Goal: Entertainment & Leisure: Consume media (video, audio)

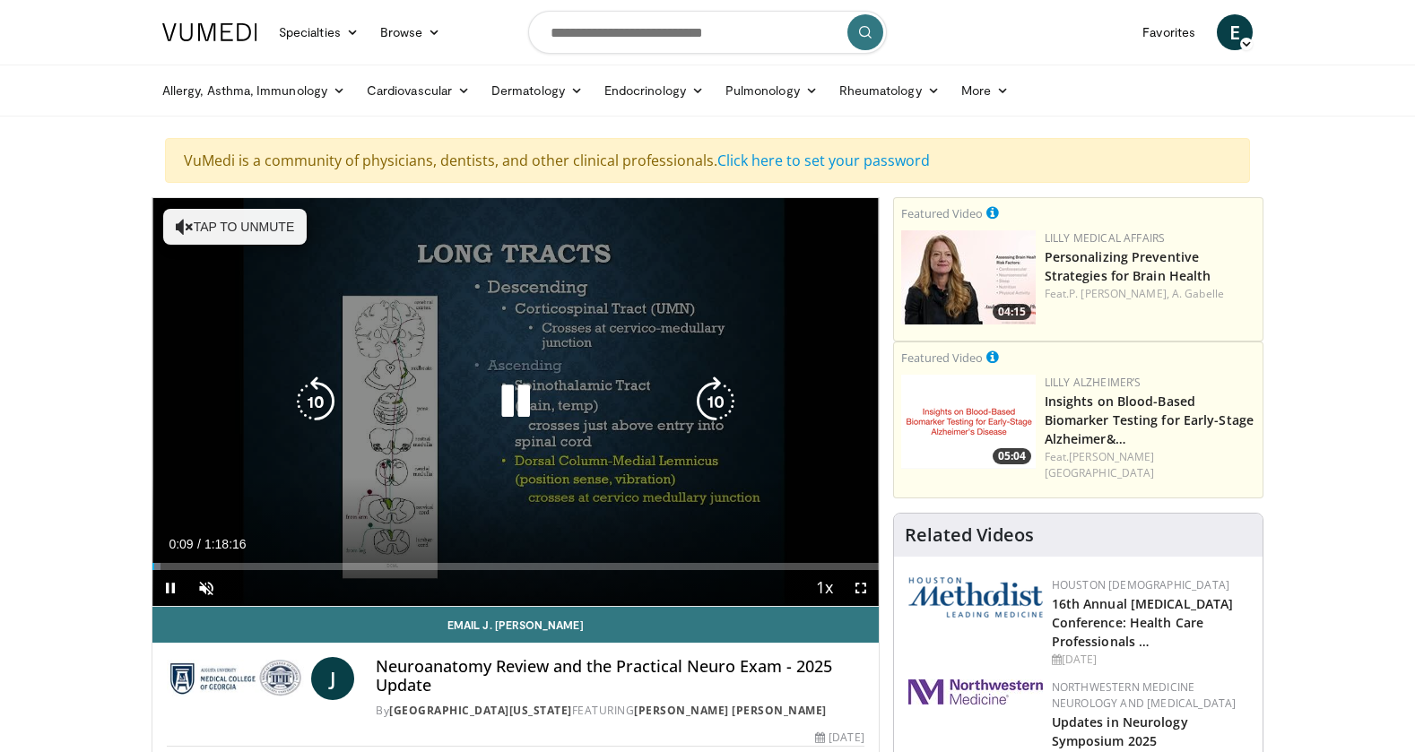
click at [188, 223] on icon "Video Player" at bounding box center [185, 227] width 18 height 18
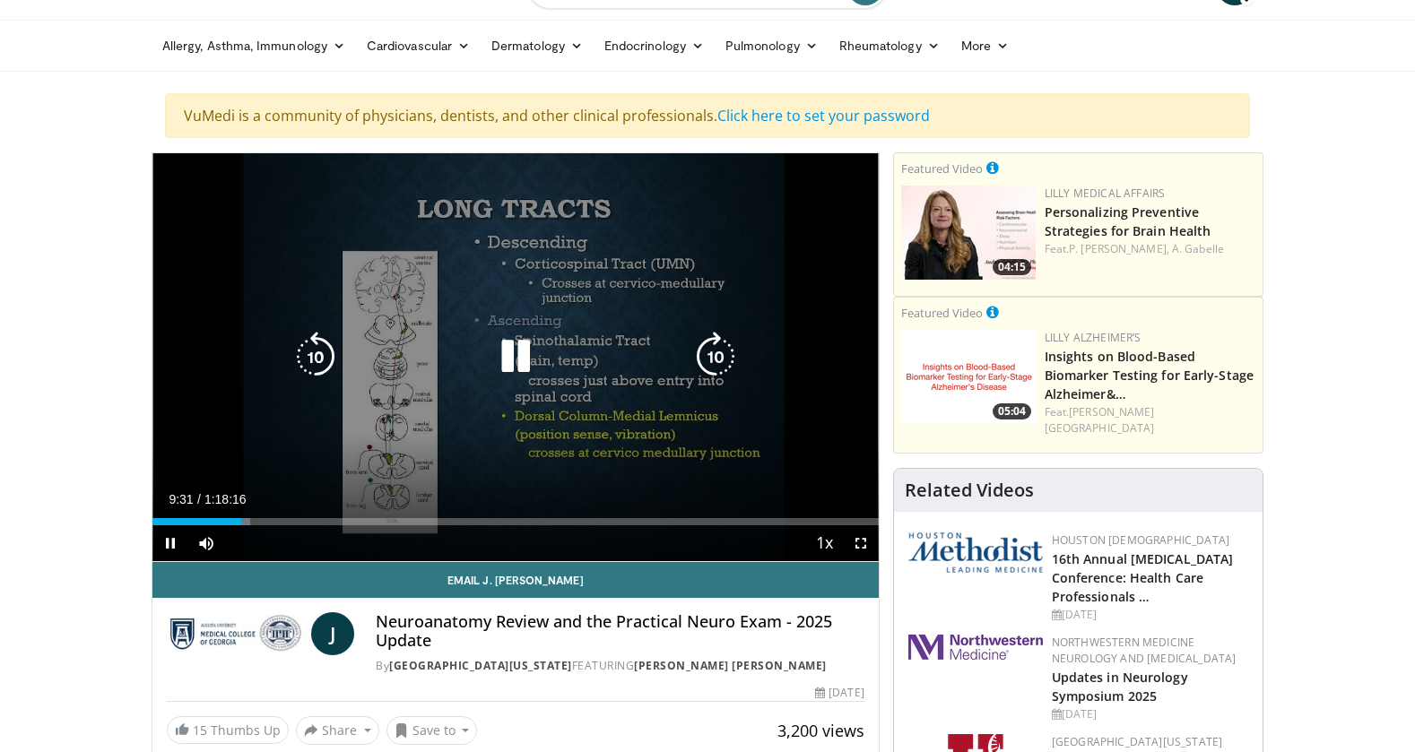
scroll to position [90, 0]
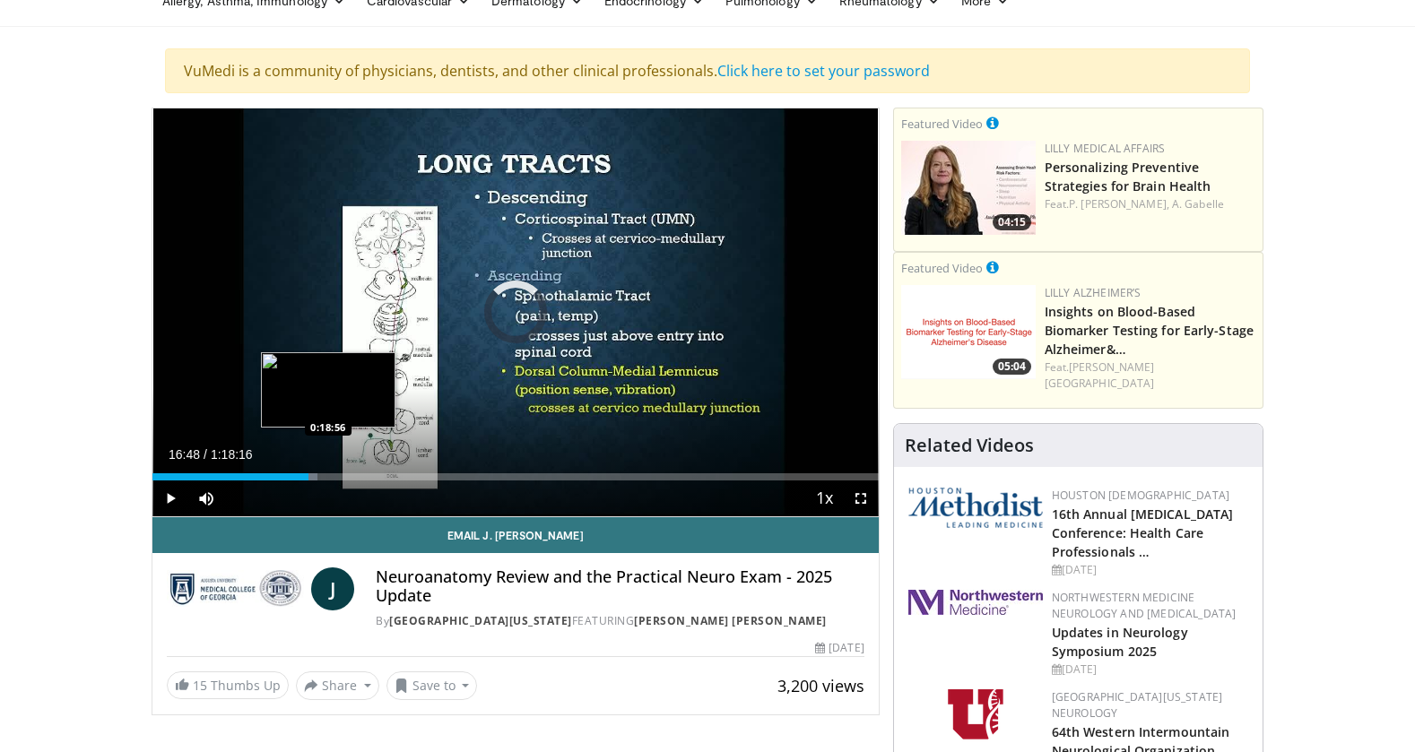
click at [329, 474] on div "Loaded : 22.78% 0:16:48 0:18:56" at bounding box center [515, 476] width 726 height 7
click at [326, 472] on div "Loaded : 0.00% 0:18:39 0:18:39" at bounding box center [515, 472] width 726 height 17
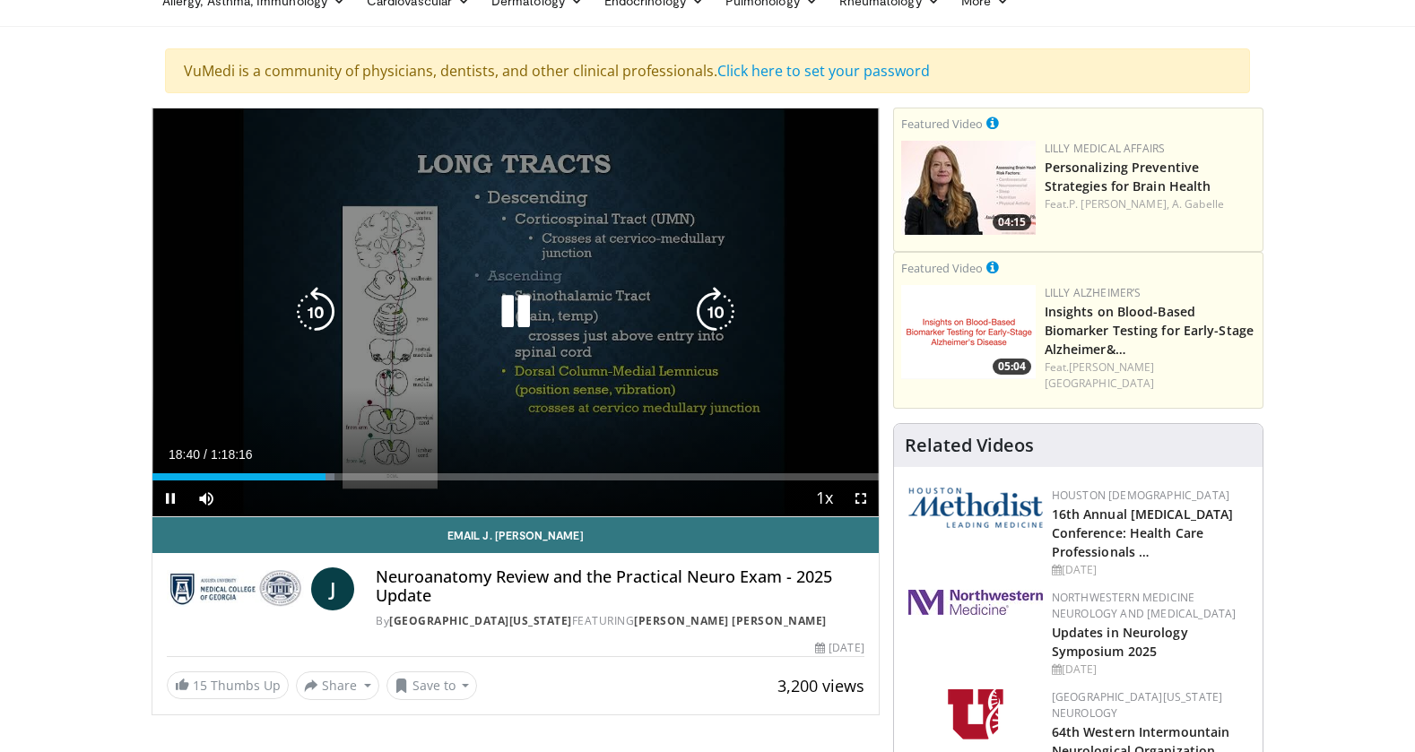
scroll to position [179, 0]
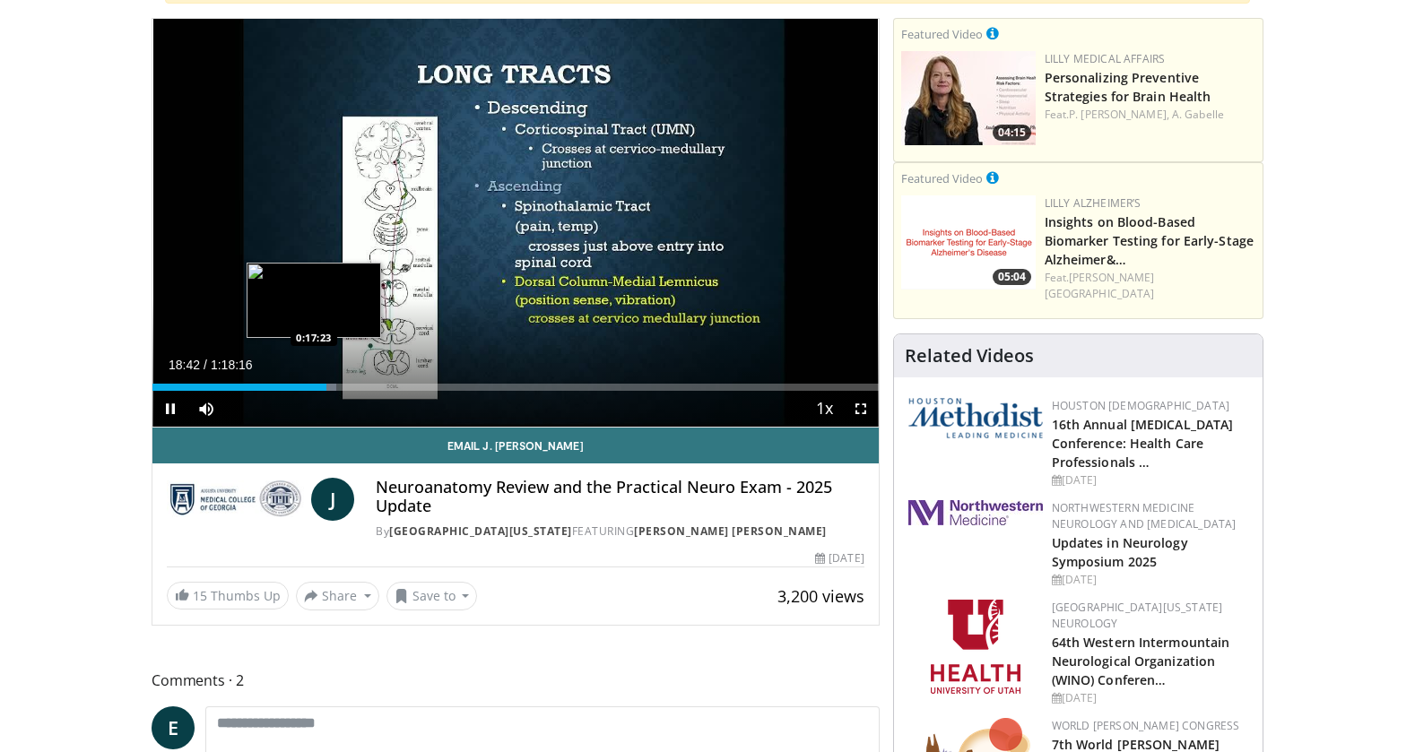
click at [314, 386] on div "Loaded : 25.34% 0:18:42 0:17:23" at bounding box center [515, 387] width 726 height 7
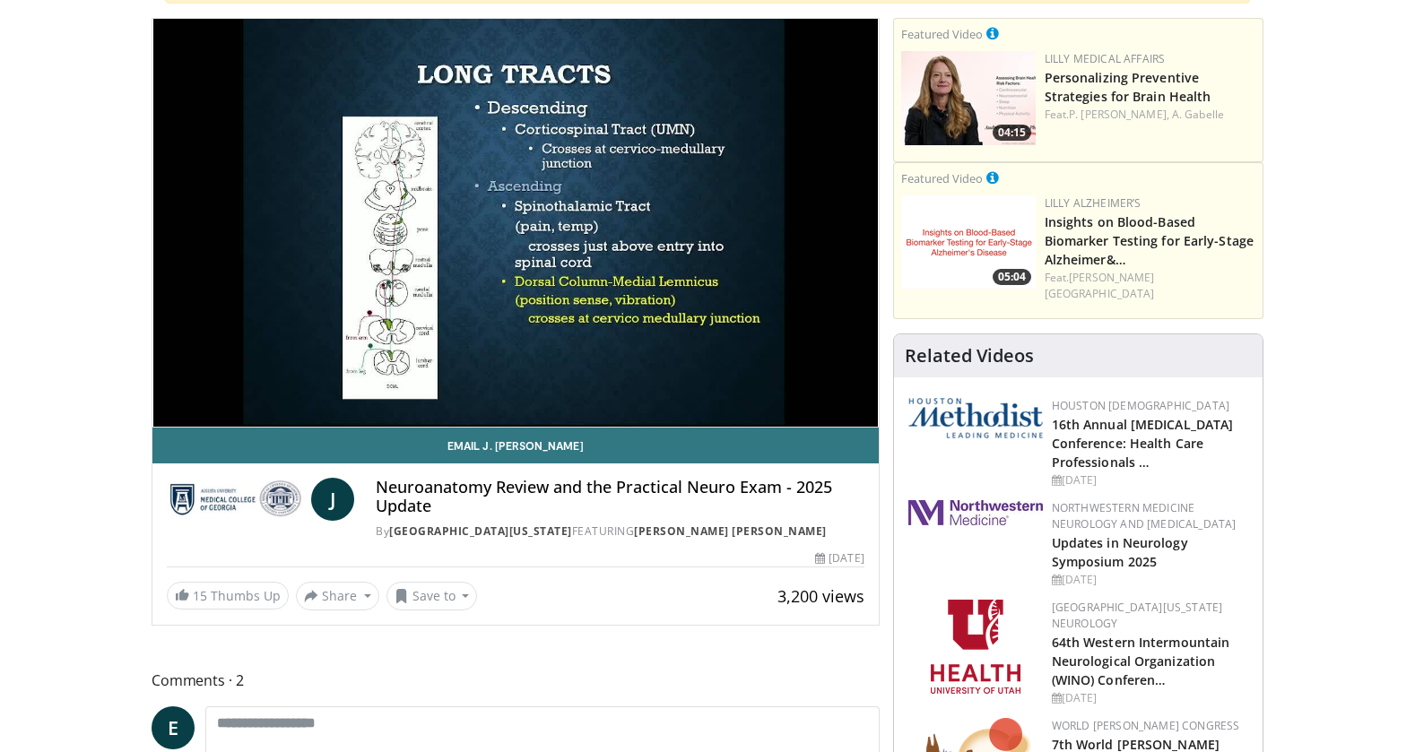
click at [310, 387] on video-js "**********" at bounding box center [515, 223] width 726 height 409
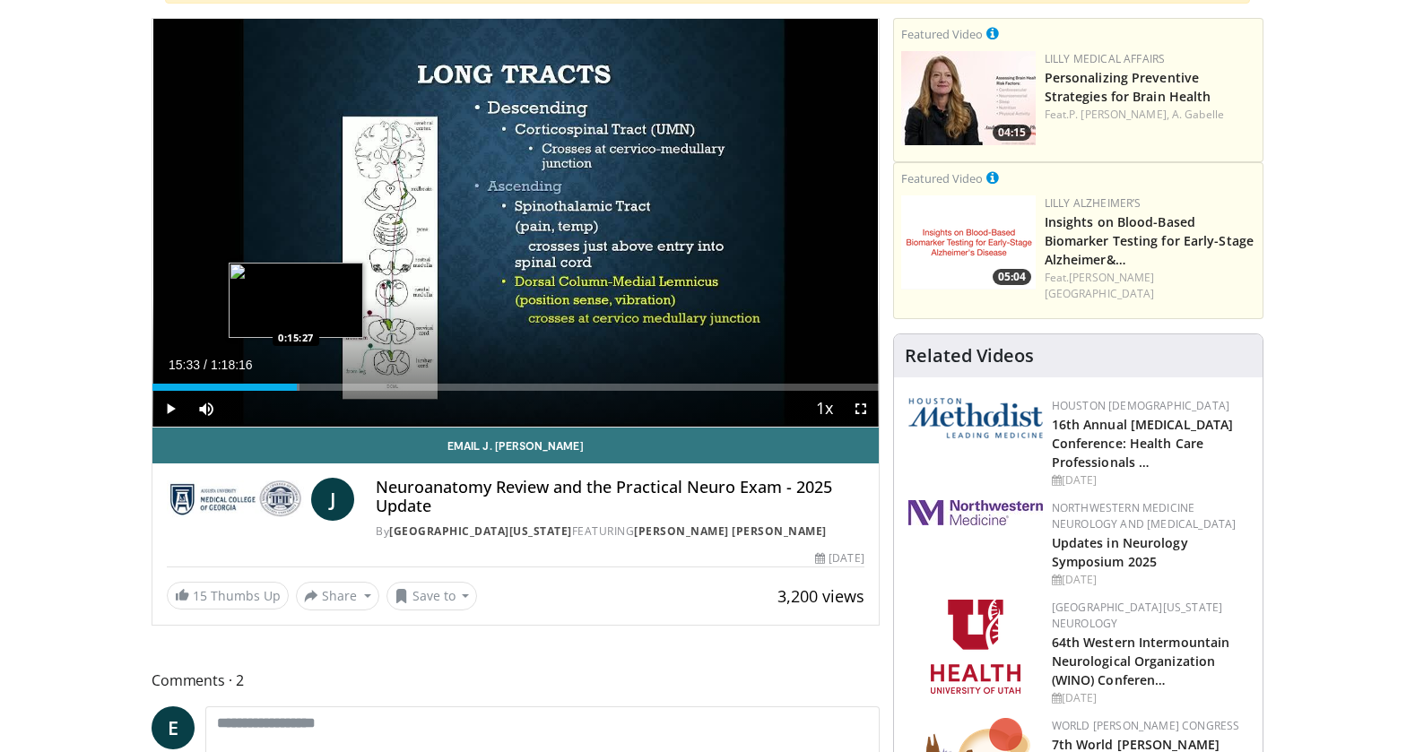
click at [297, 385] on div "Loaded : 20.28% 0:15:33 0:15:27" at bounding box center [515, 387] width 726 height 7
click at [302, 384] on div "Progress Bar" at bounding box center [302, 387] width 11 height 7
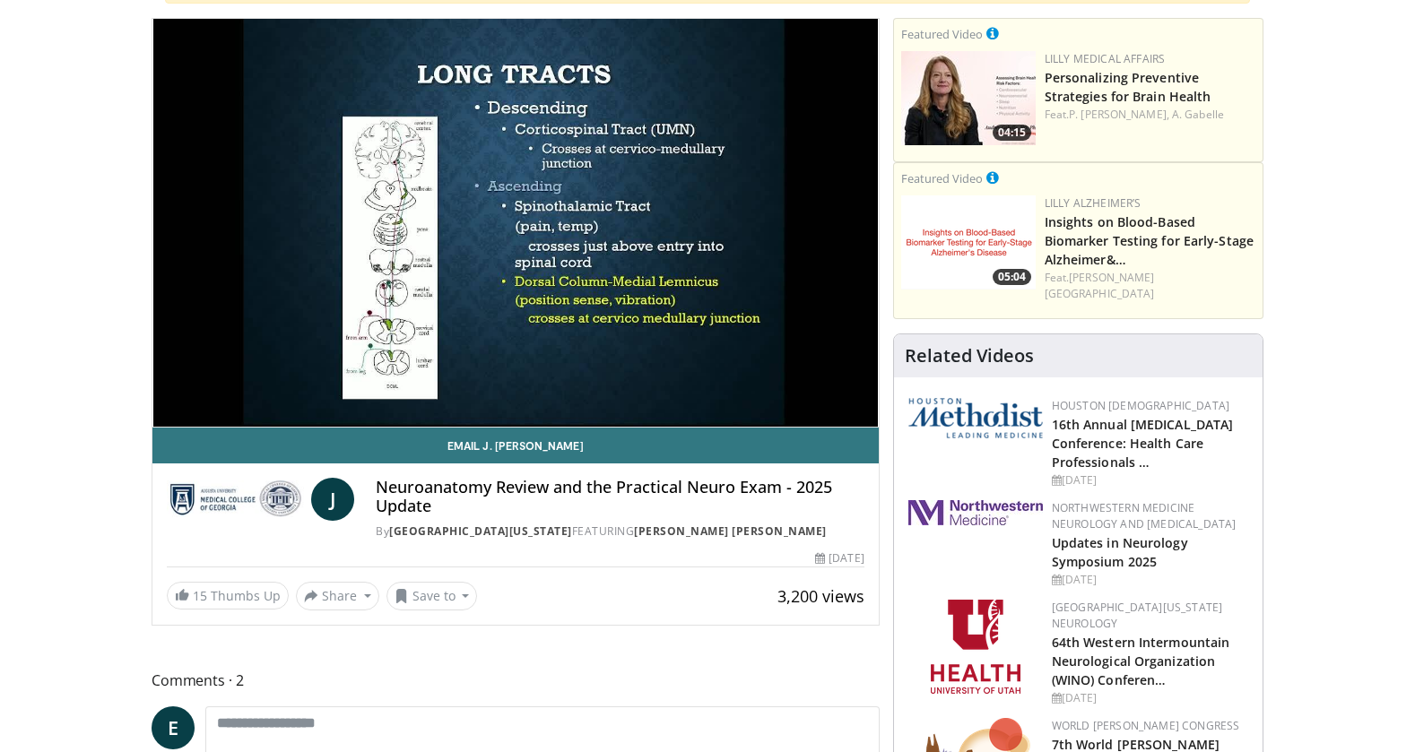
click at [306, 386] on video-js "**********" at bounding box center [515, 223] width 726 height 409
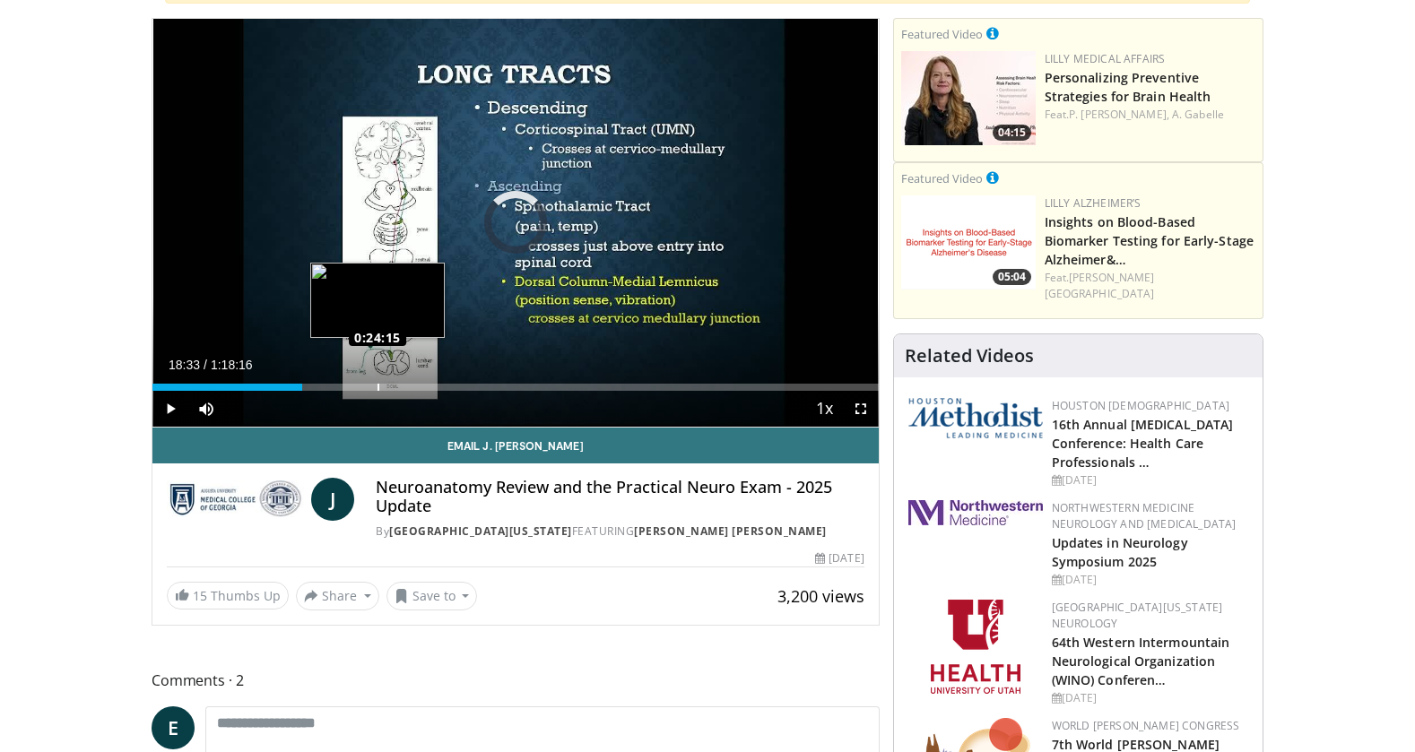
drag, startPoint x: 325, startPoint y: 386, endPoint x: 380, endPoint y: 388, distance: 55.6
click at [380, 388] on div "Loaded : 0.00% 0:23:00 0:24:15" at bounding box center [515, 387] width 726 height 7
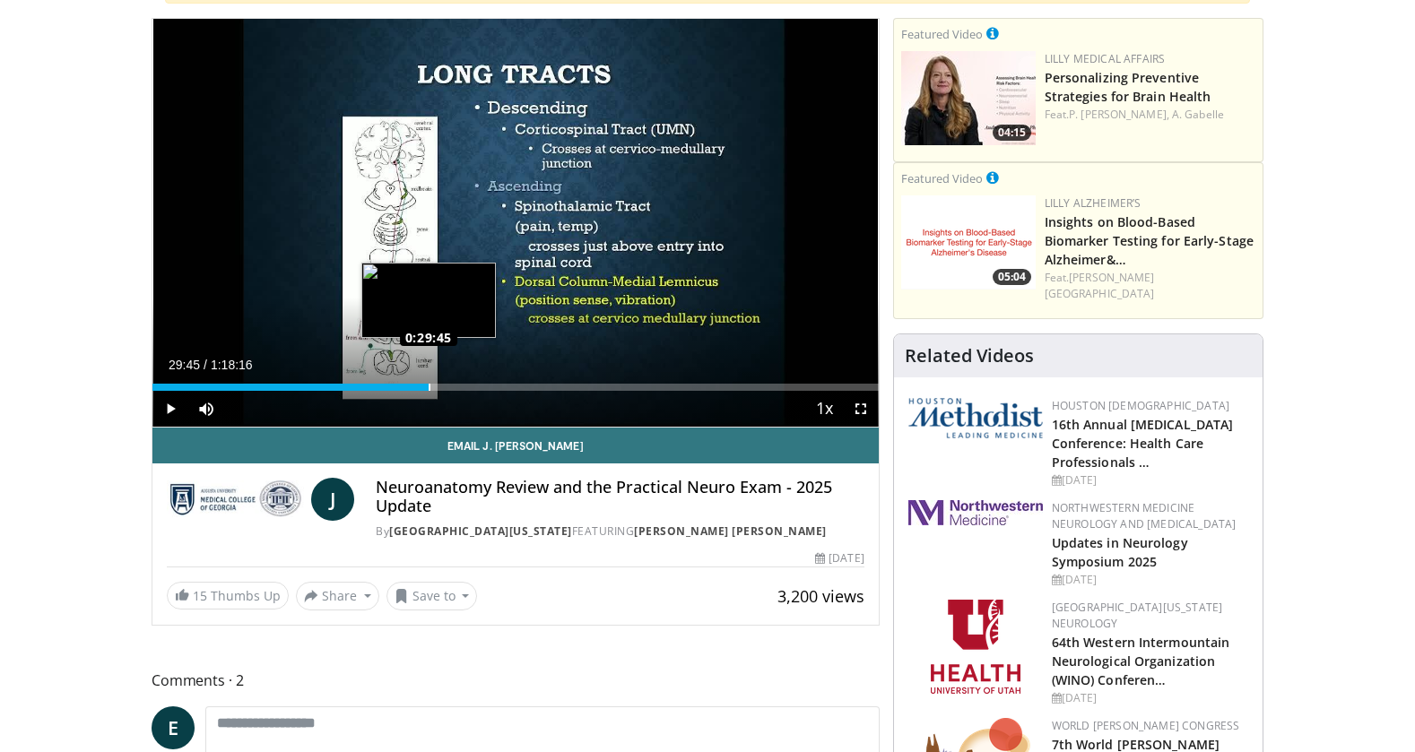
drag, startPoint x: 389, startPoint y: 388, endPoint x: 429, endPoint y: 386, distance: 39.5
click at [429, 386] on div "Loaded : 38.23% 0:29:45 0:29:45" at bounding box center [515, 387] width 726 height 7
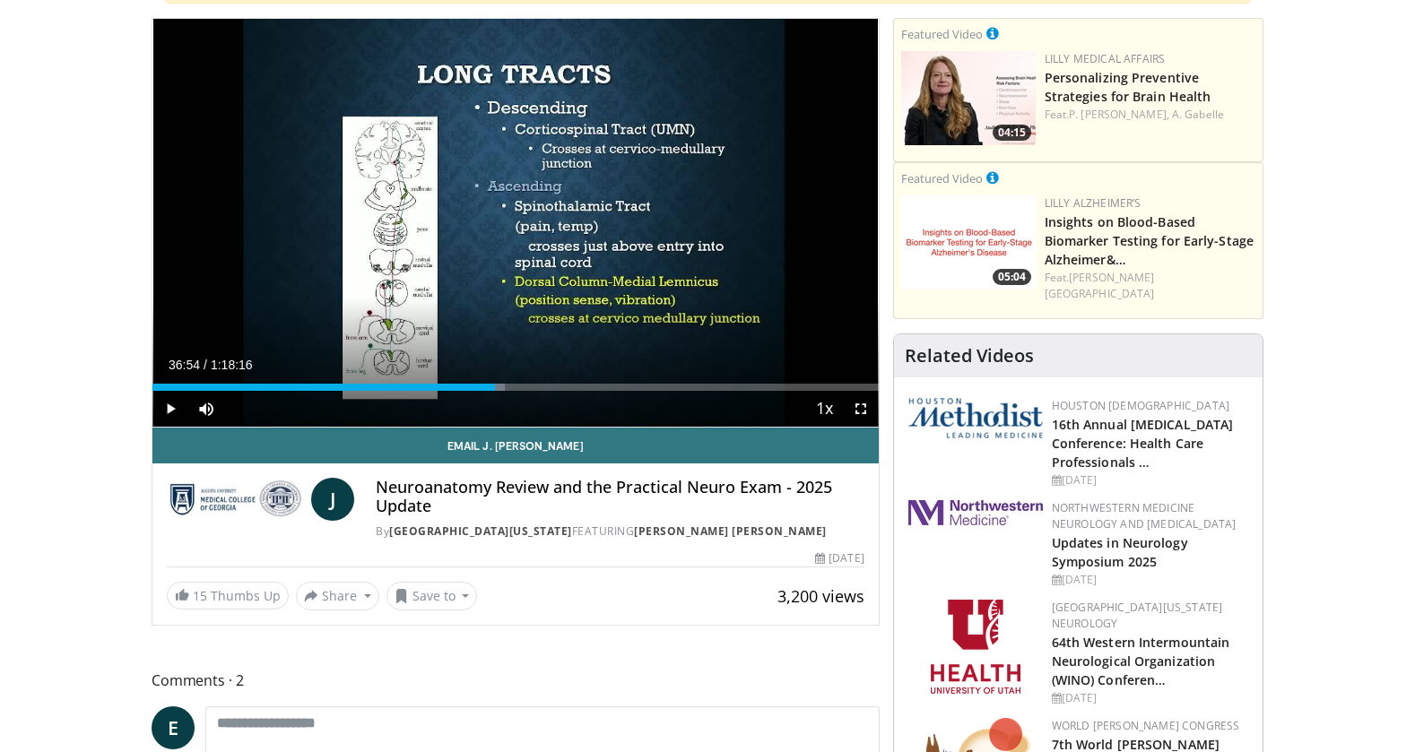
drag, startPoint x: 477, startPoint y: 387, endPoint x: 495, endPoint y: 386, distance: 18.0
click at [495, 386] on div "Loaded : 48.55% 0:36:54 0:36:49" at bounding box center [515, 387] width 726 height 7
click at [508, 386] on div "Loaded : 49.82% 0:37:55 0:38:21" at bounding box center [515, 387] width 726 height 7
click at [524, 386] on div "Loaded : 0.00% 0:38:24 0:40:00" at bounding box center [515, 387] width 726 height 7
click at [617, 386] on div "Loaded : 52.80% 0:40:17 0:50:03" at bounding box center [515, 387] width 726 height 7
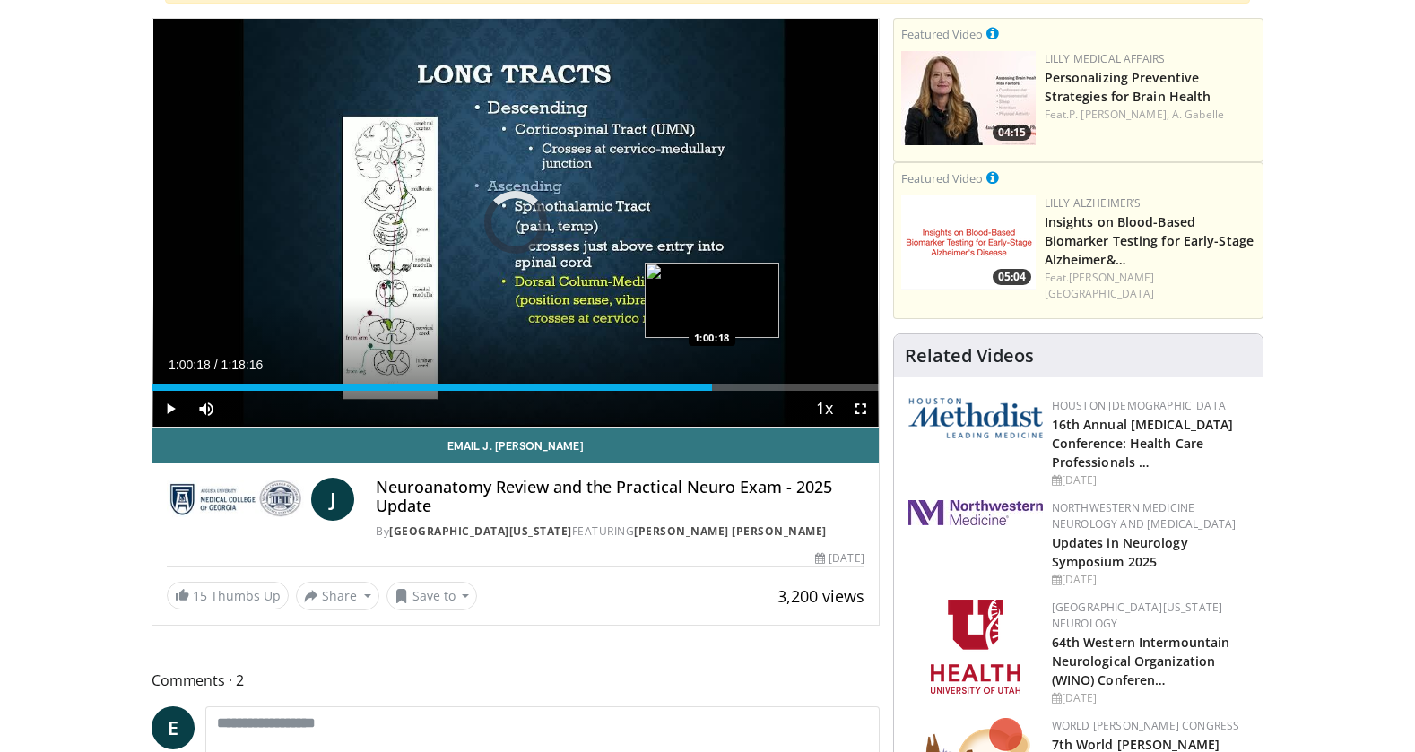
click at [712, 384] on div "Loaded : 65.47% 1:00:18 1:00:18" at bounding box center [515, 387] width 726 height 7
click at [776, 386] on div "Loaded : 78.35% 1:00:19 1:07:09" at bounding box center [515, 387] width 726 height 7
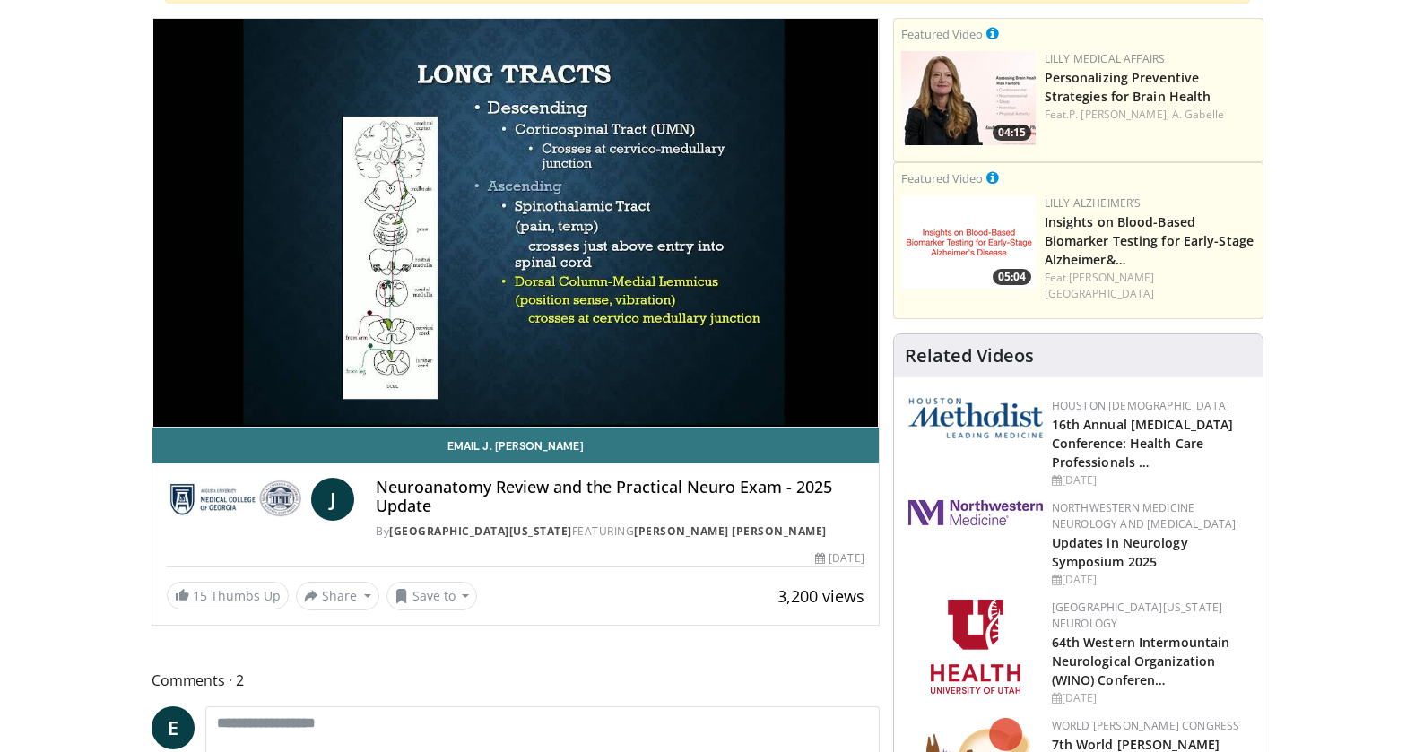
click at [786, 386] on div "10 seconds Tap to unmute" at bounding box center [515, 223] width 726 height 408
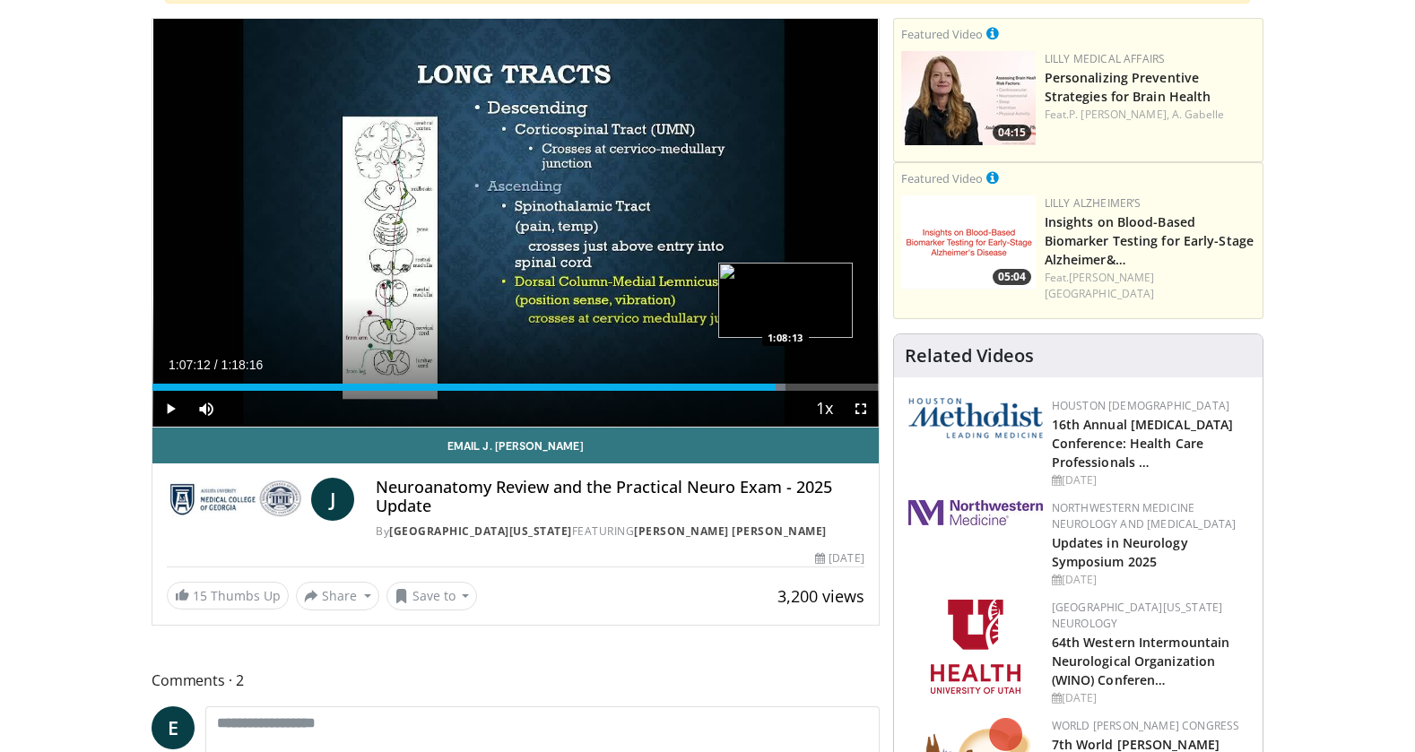
click at [786, 386] on div "Loaded : 87.23% 1:07:12 1:08:13" at bounding box center [515, 387] width 726 height 7
click at [835, 387] on div "Loaded : 0.00% 1:08:19 1:13:26" at bounding box center [515, 387] width 726 height 7
